Goal: Information Seeking & Learning: Check status

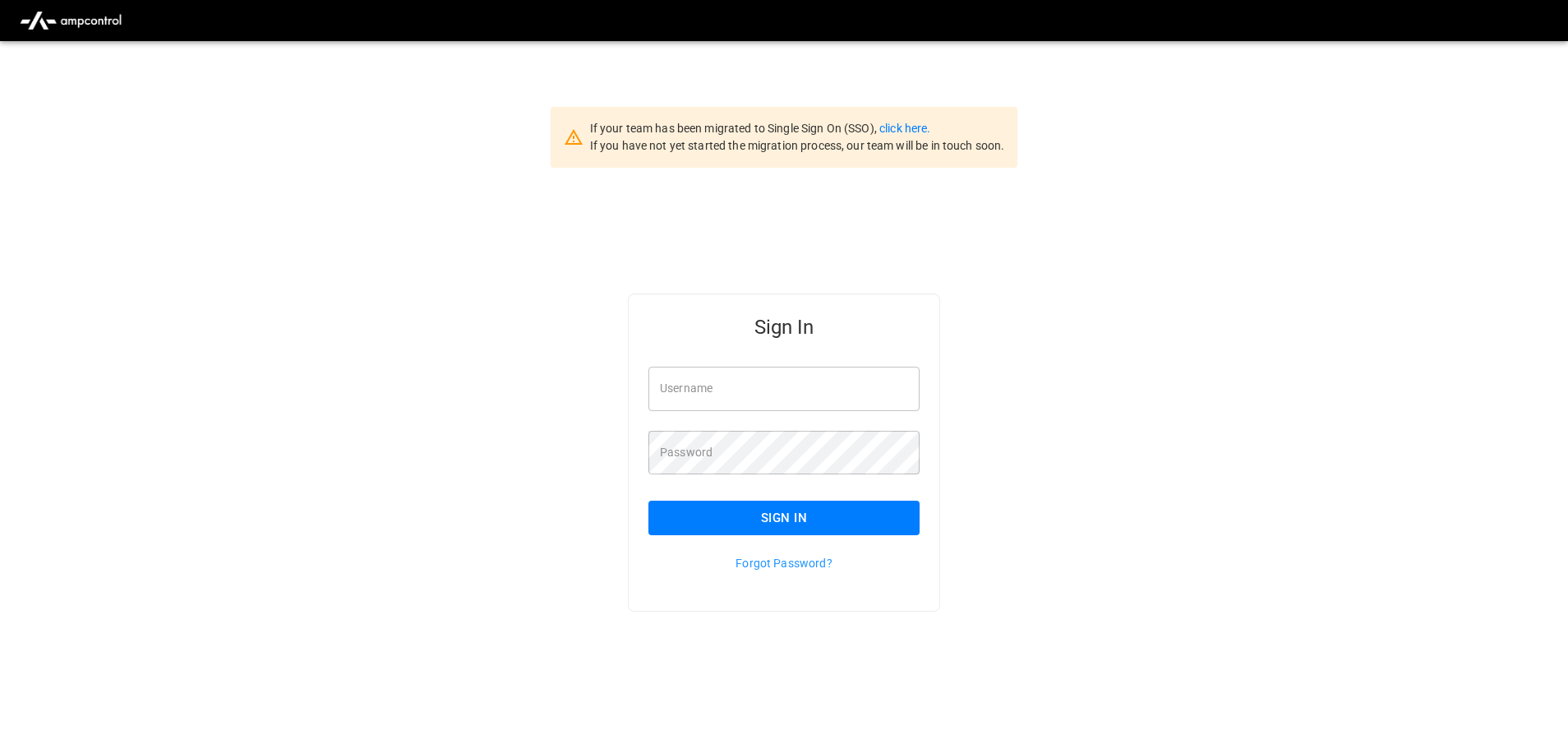
type input "**********"
click at [773, 383] on input "**********" at bounding box center [784, 389] width 271 height 44
click at [783, 516] on button "Sign In" at bounding box center [784, 517] width 271 height 35
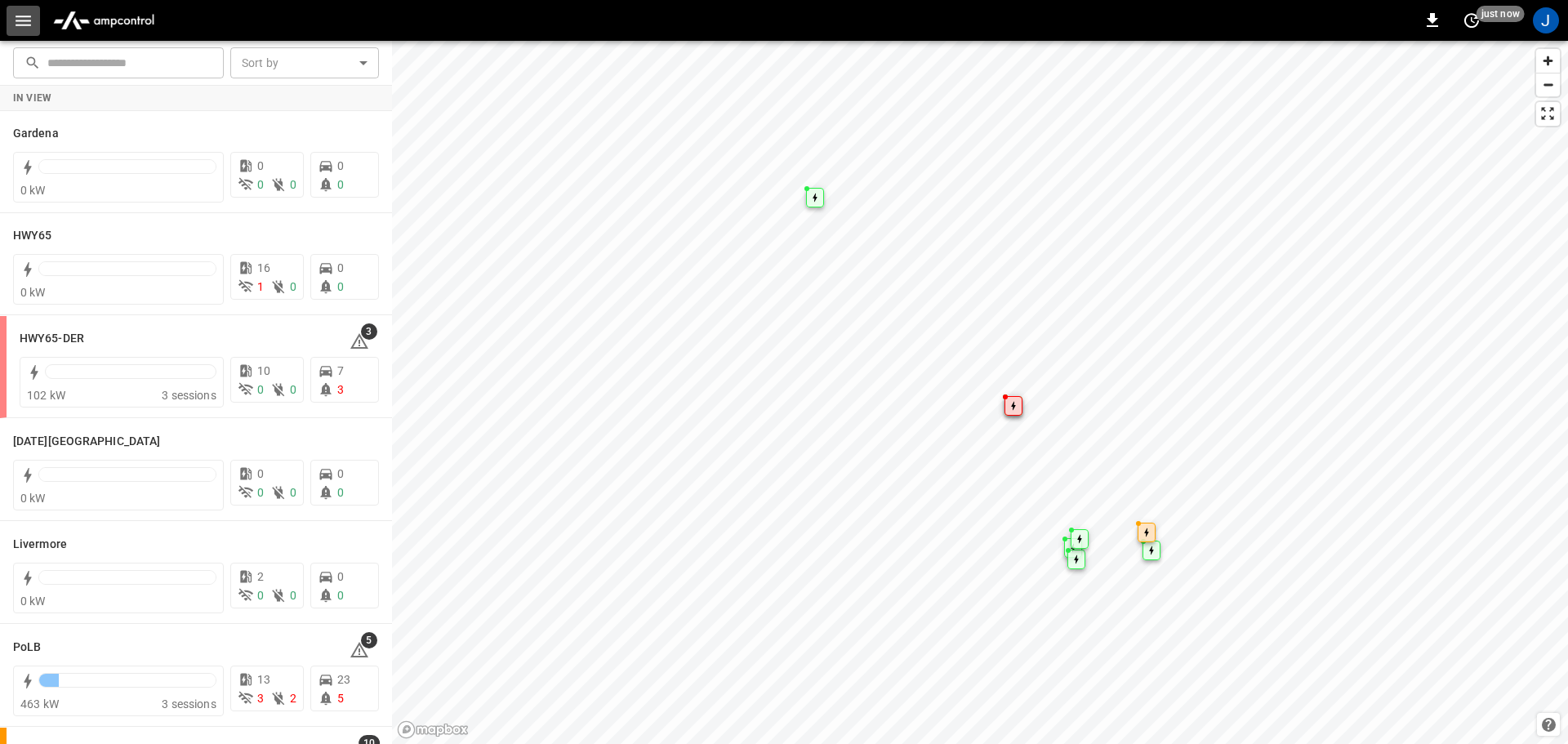
click at [25, 25] on icon "button" at bounding box center [23, 21] width 16 height 10
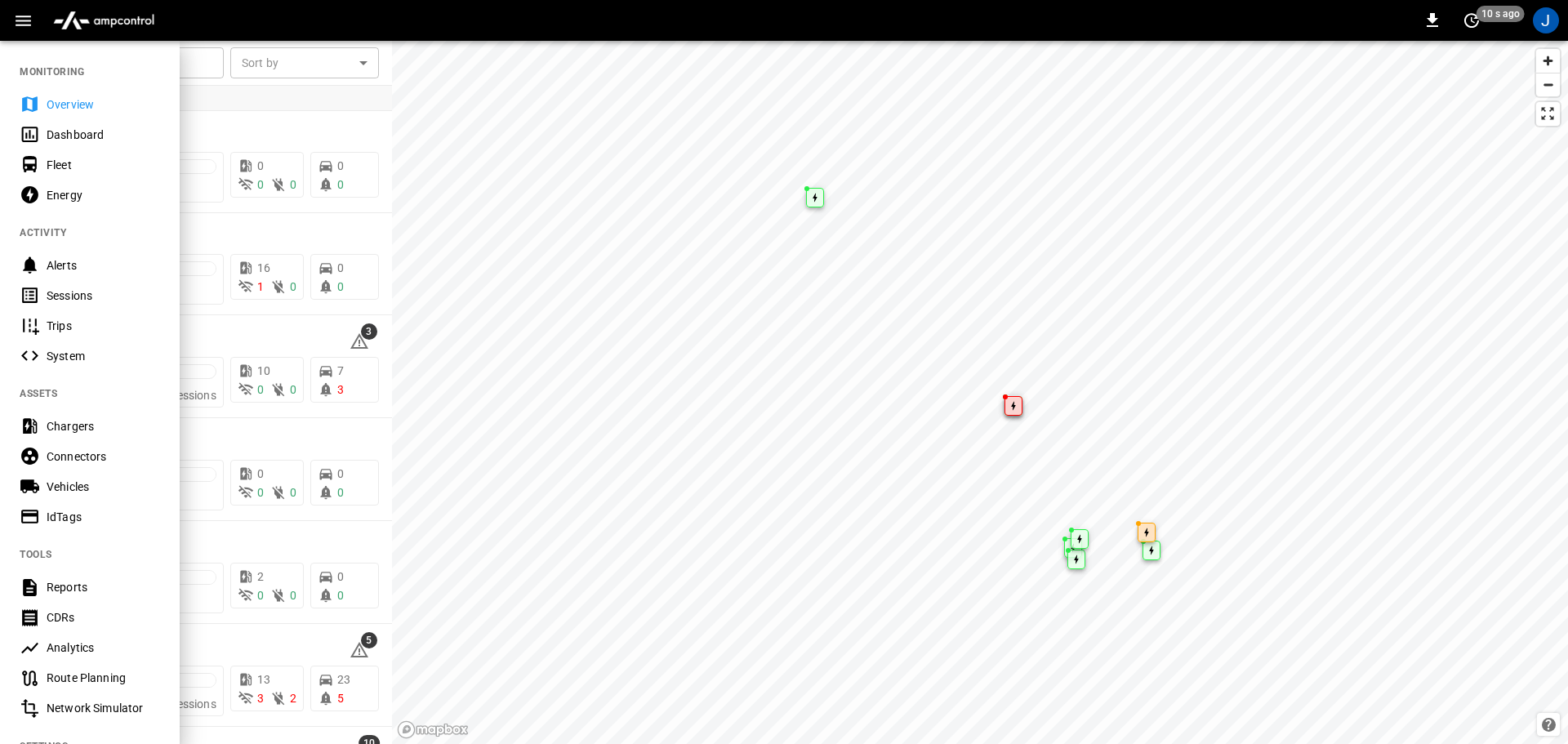
click at [84, 143] on div "Dashboard" at bounding box center [89, 134] width 179 height 30
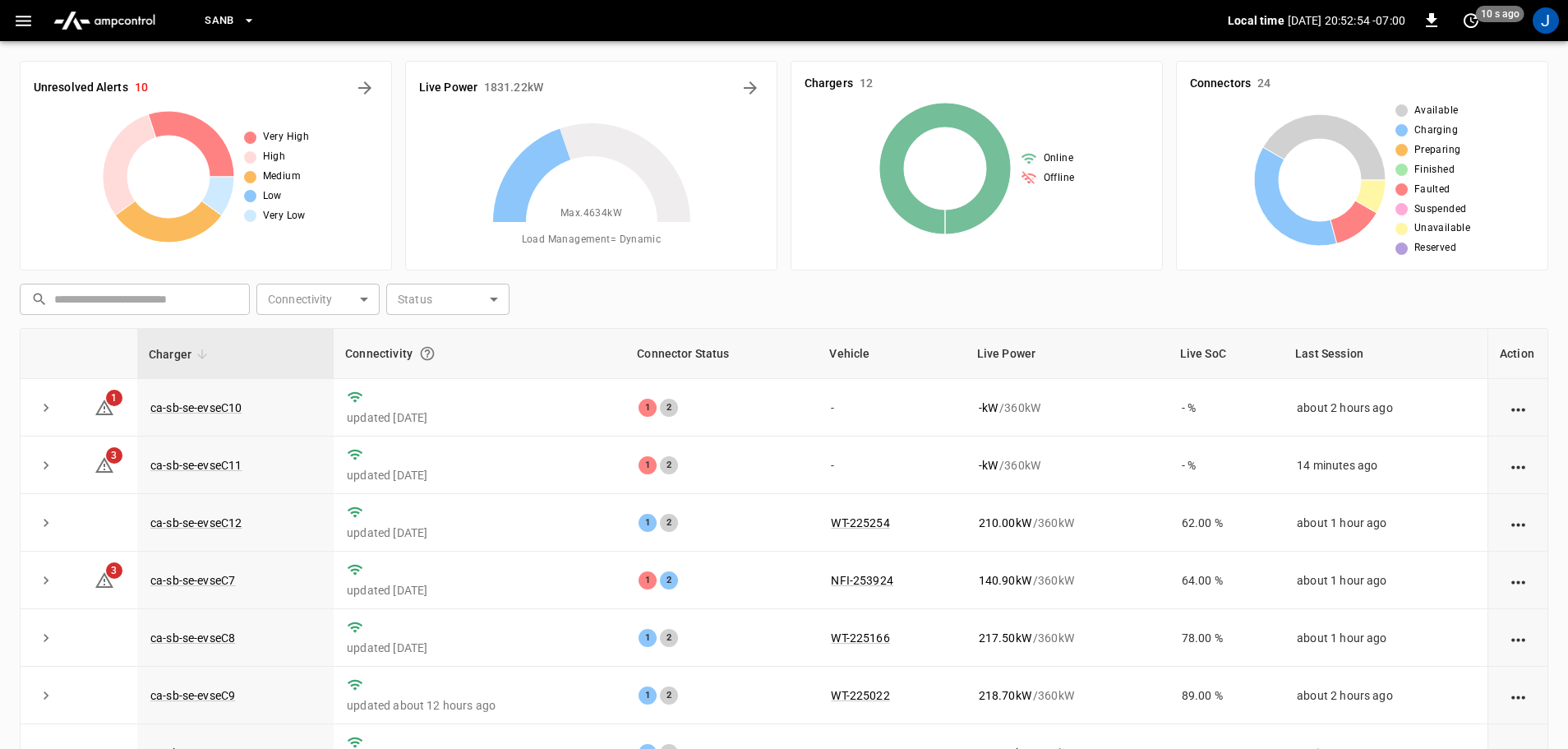
click at [246, 18] on icon "button" at bounding box center [249, 20] width 16 height 16
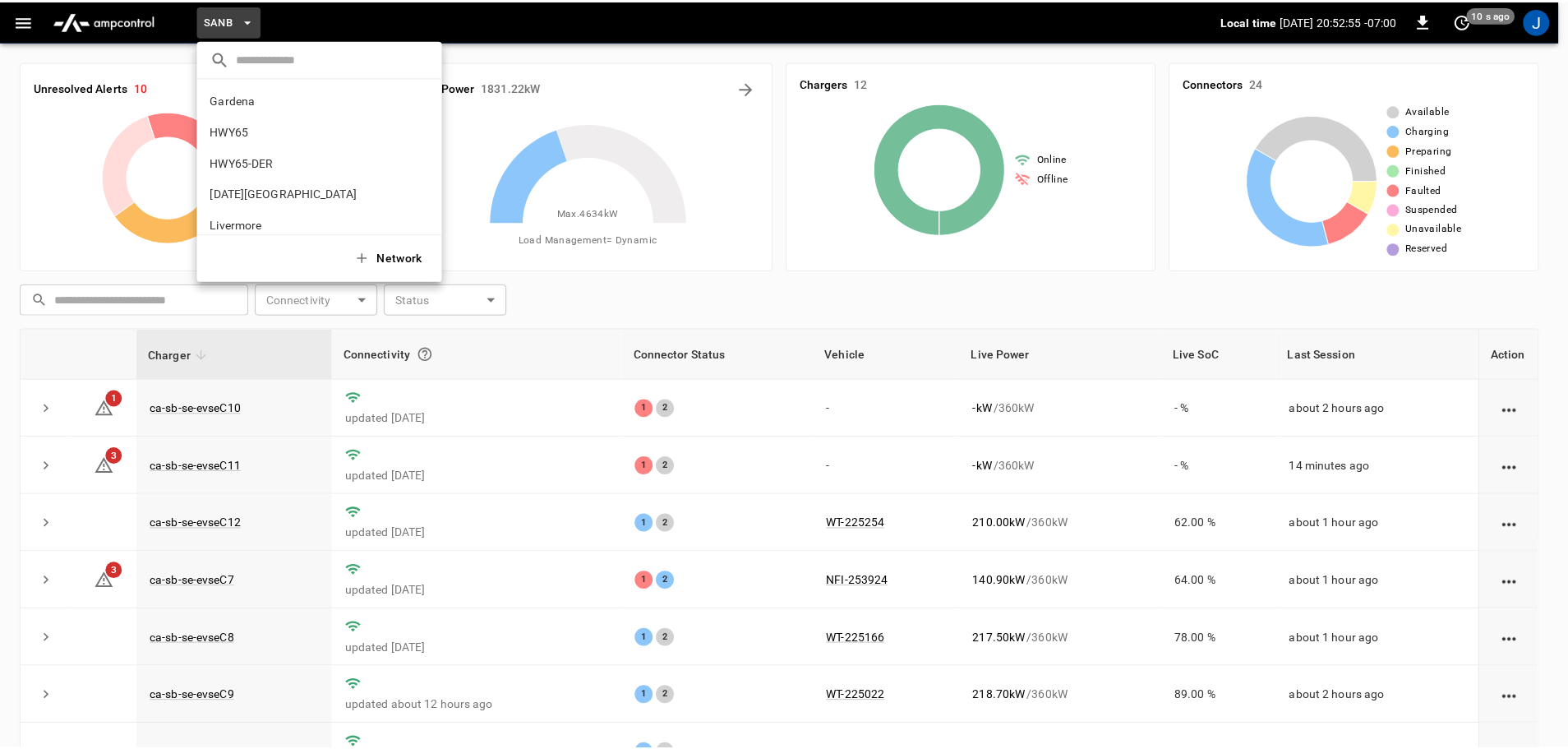
scroll to position [138, 0]
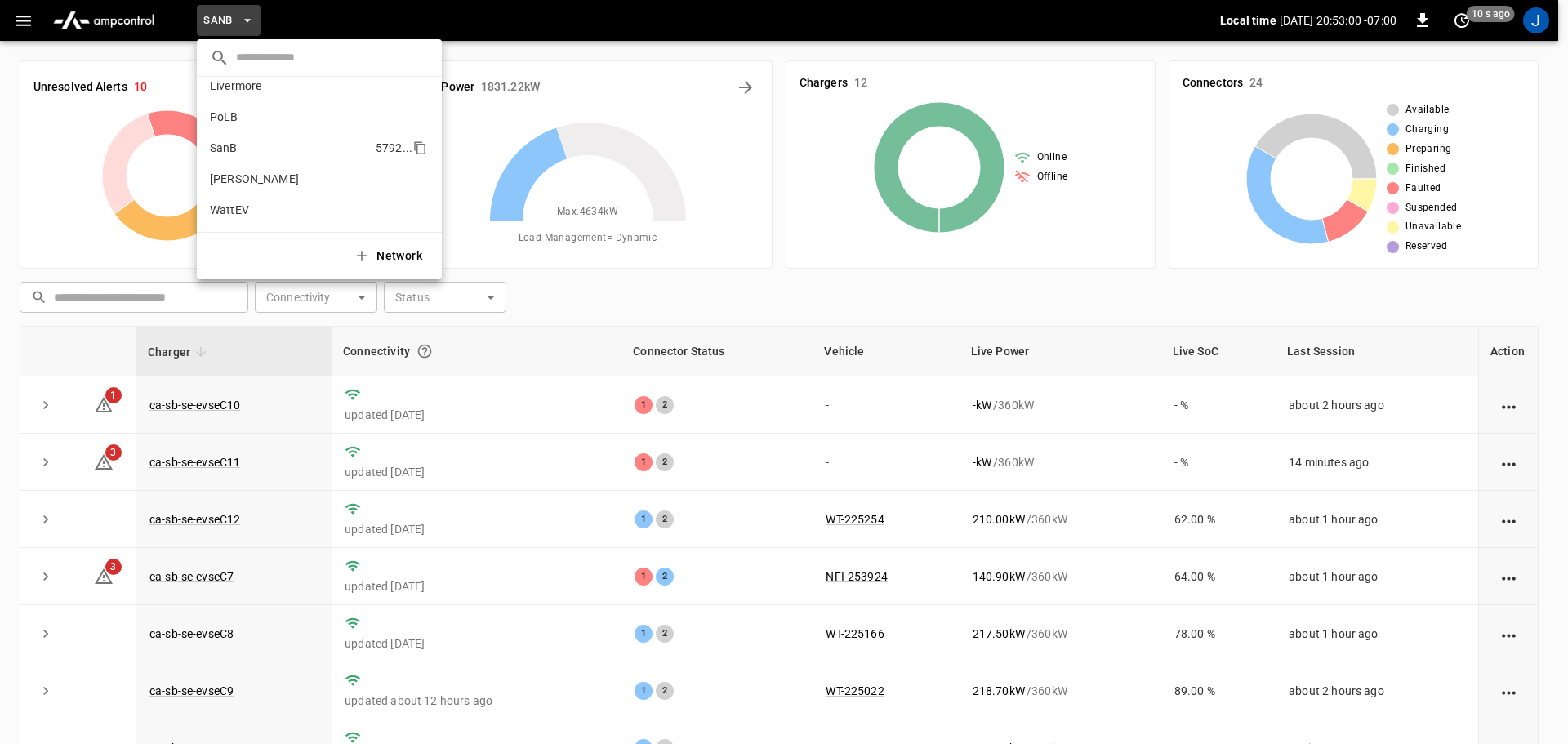
click at [230, 147] on p "SanB" at bounding box center [289, 147] width 160 height 16
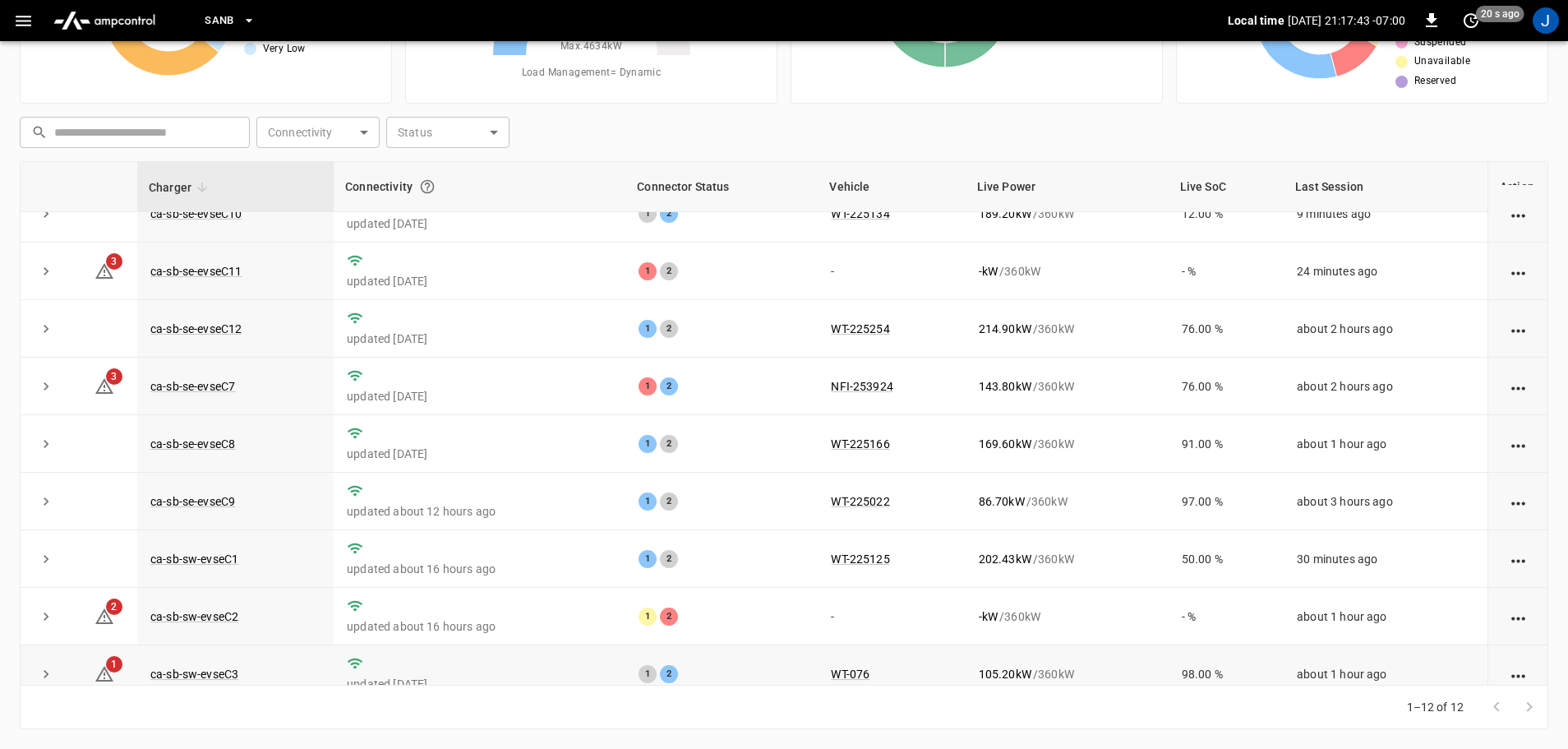
scroll to position [0, 0]
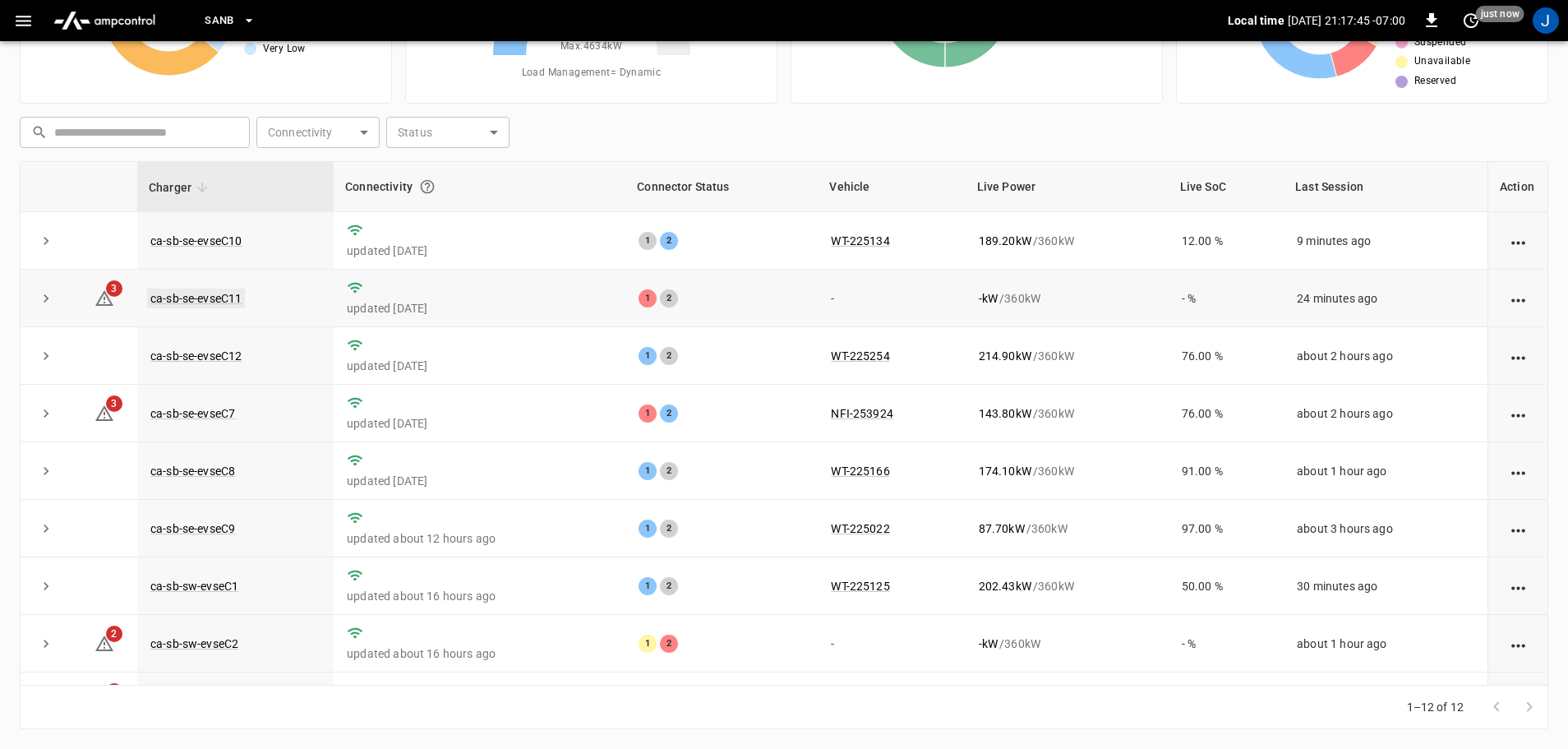
click at [187, 302] on link "ca-sb-se-evseC11" at bounding box center [196, 298] width 97 height 20
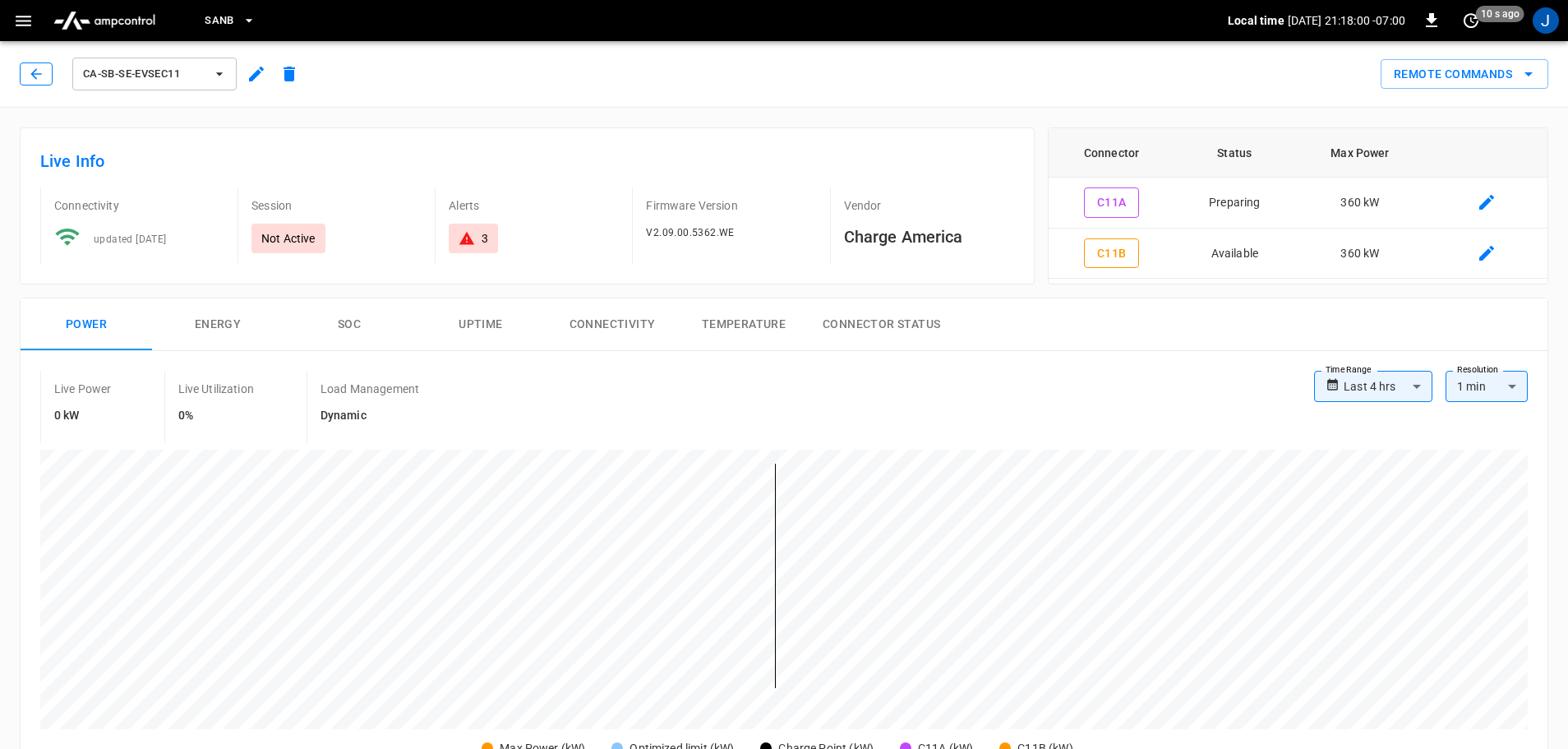
click at [28, 68] on icon "button" at bounding box center [36, 74] width 16 height 16
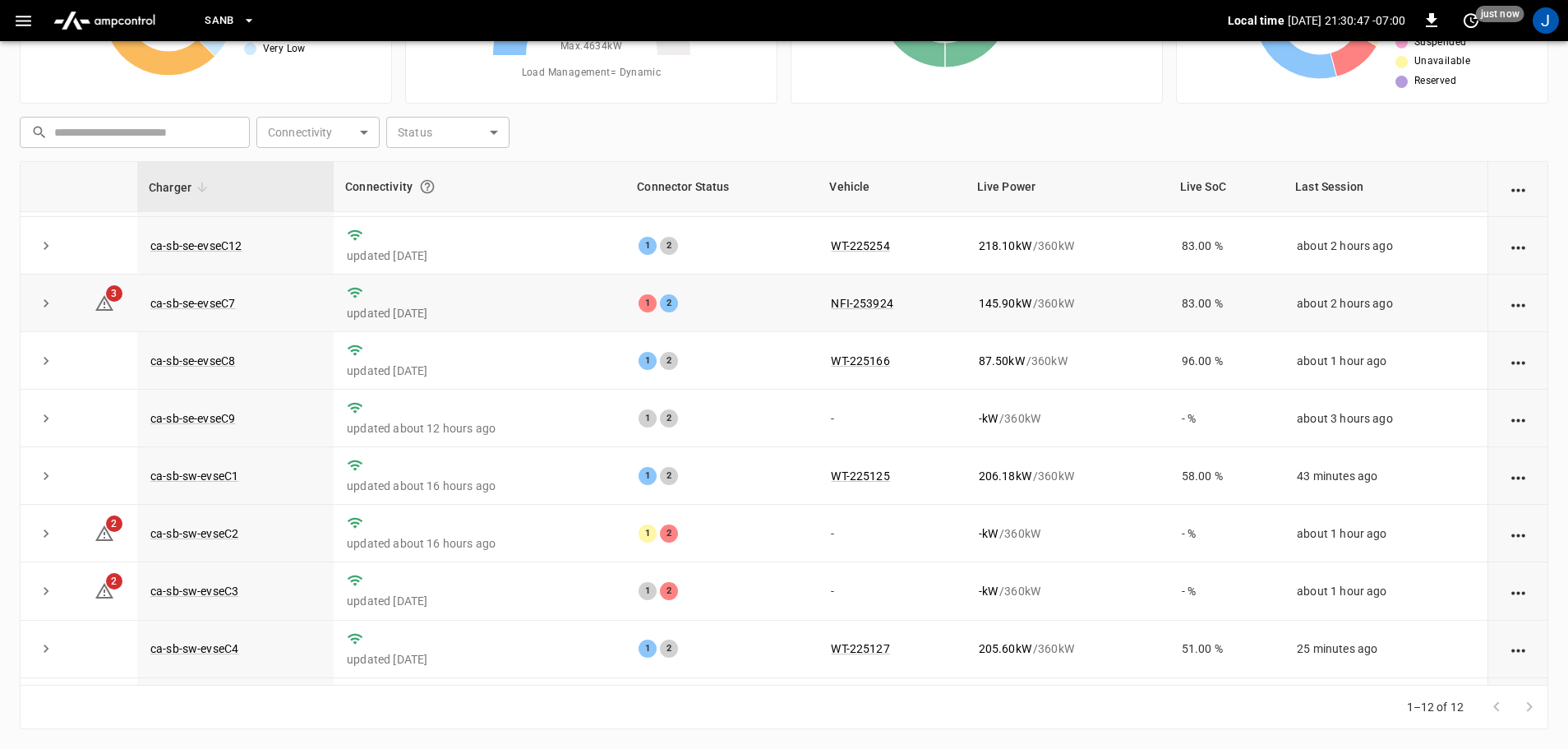
scroll to position [228, 0]
